Goal: Transaction & Acquisition: Purchase product/service

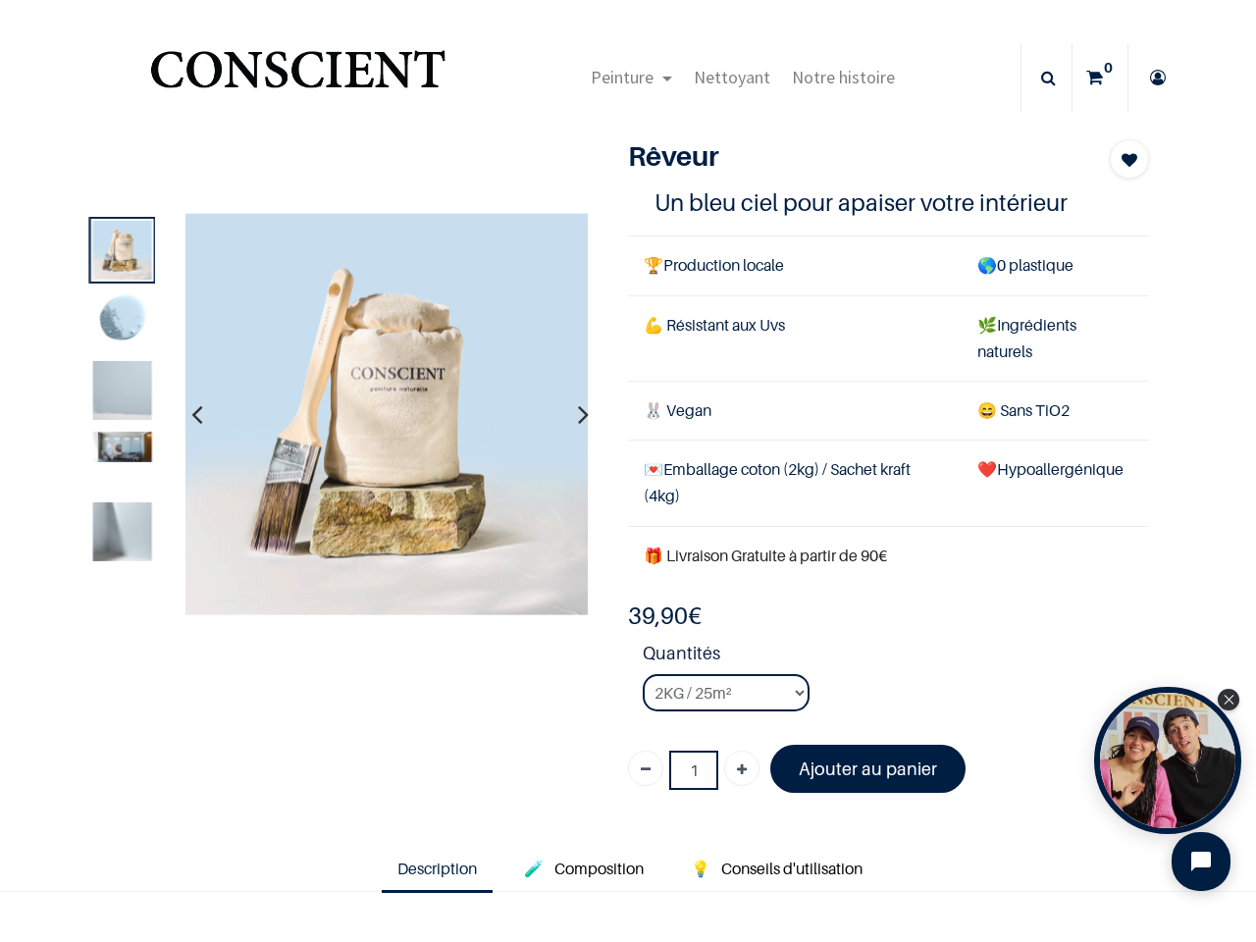
click at [628, 471] on td "💌 Emballage coton (2kg) / Sachet kraft (4kg)" at bounding box center [795, 483] width 334 height 85
click at [626, 78] on span "Peinture" at bounding box center [622, 77] width 63 height 23
click at [1041, 78] on icon at bounding box center [1048, 77] width 15 height 69
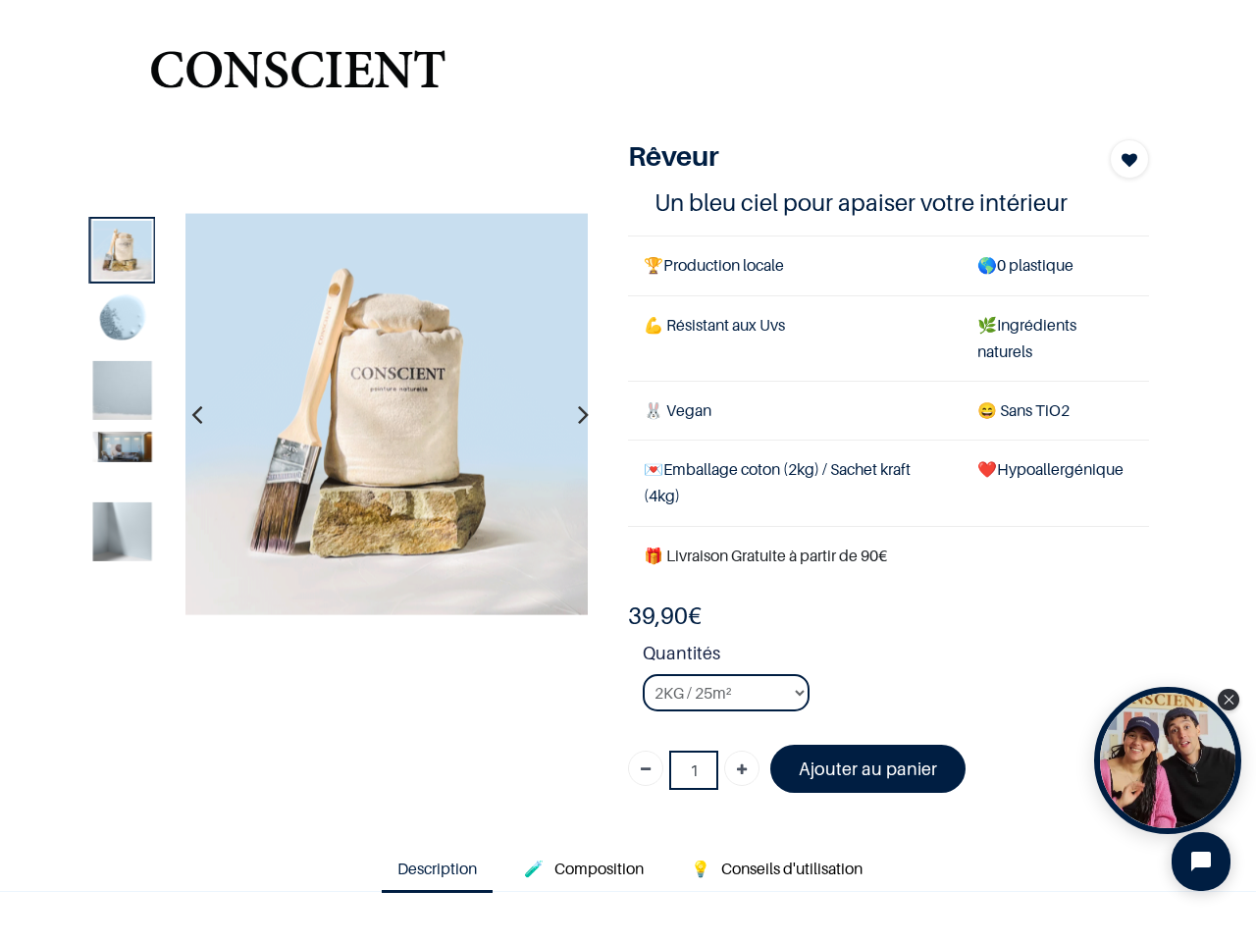
click at [628, 478] on td "💌 Emballage coton (2kg) / Sachet kraft (4kg)" at bounding box center [795, 483] width 334 height 85
click at [385, 414] on img at bounding box center [386, 414] width 402 height 402
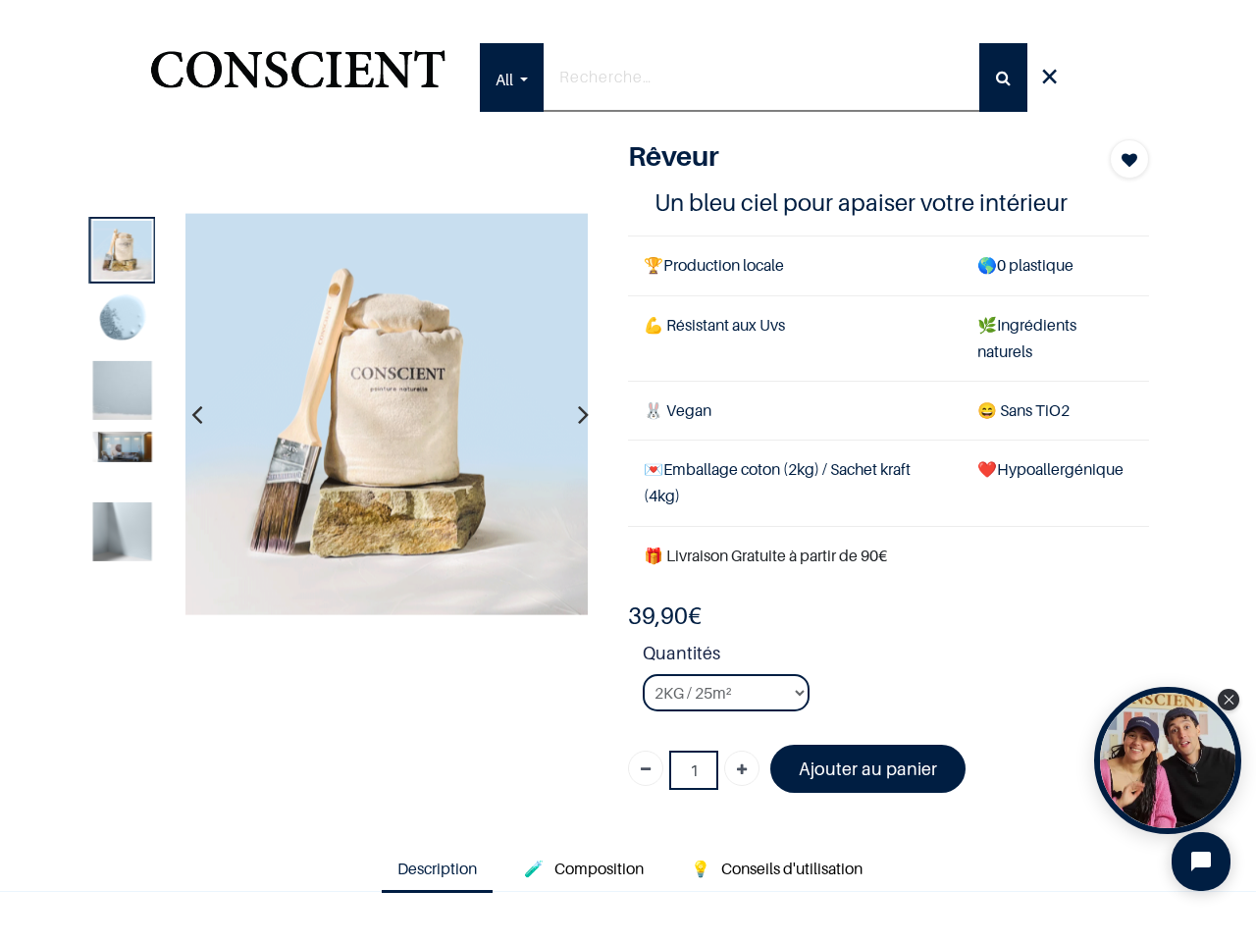
click at [194, 414] on icon "button" at bounding box center [196, 414] width 11 height 53
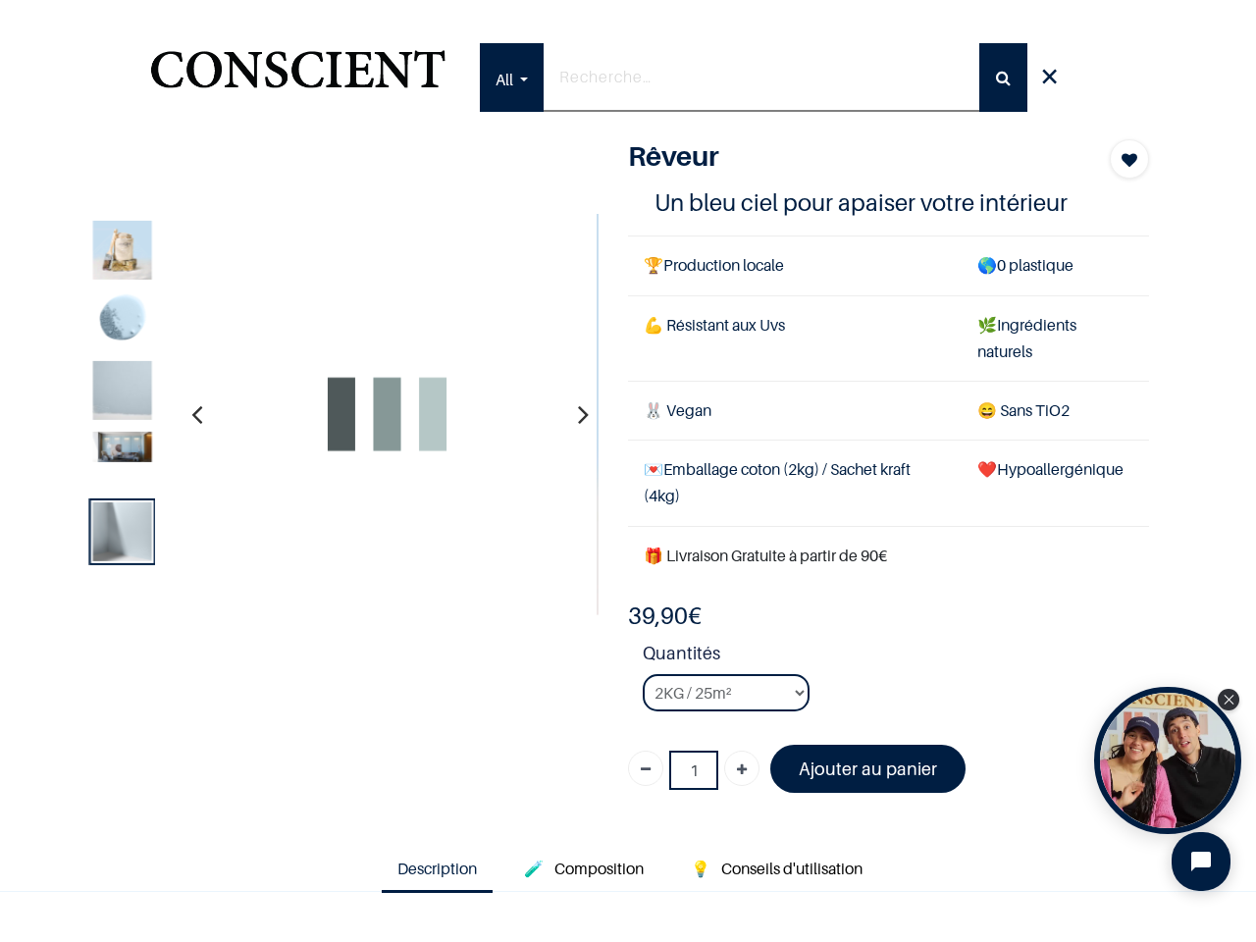
click at [578, 414] on icon "button" at bounding box center [583, 414] width 11 height 53
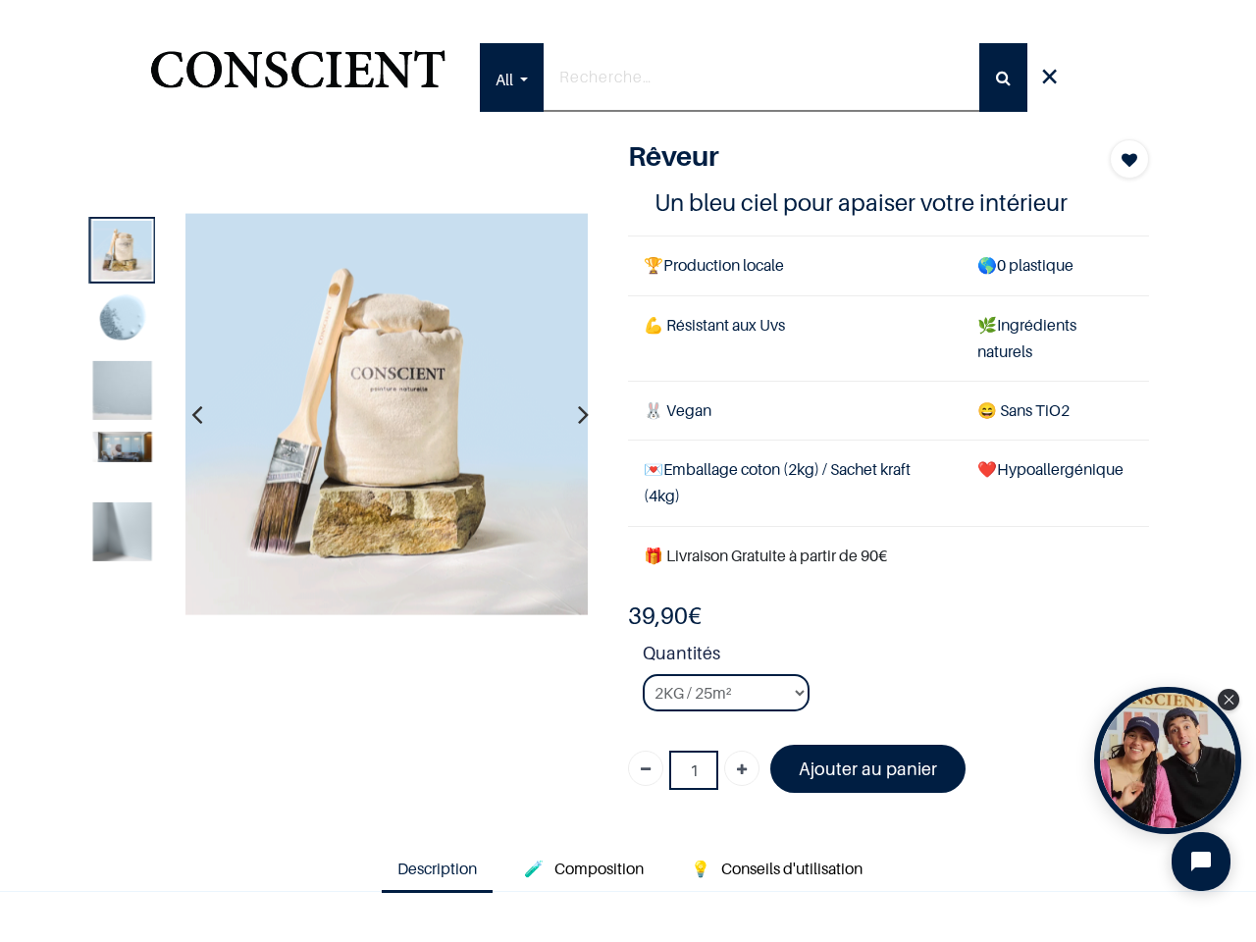
click at [119, 392] on img at bounding box center [121, 390] width 59 height 59
